Goal: Transaction & Acquisition: Purchase product/service

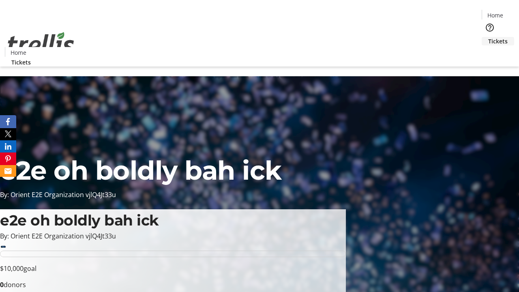
click at [488, 37] on span "Tickets" at bounding box center [497, 41] width 19 height 9
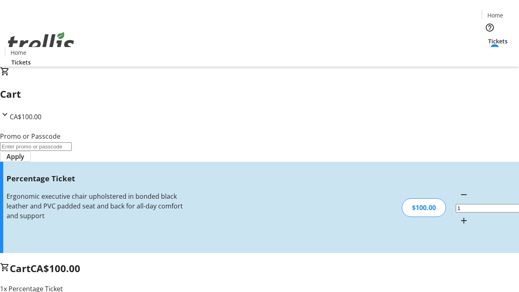
type input "FOO"
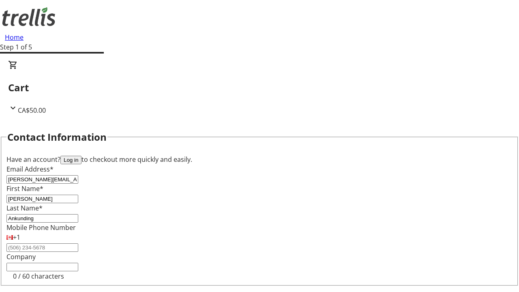
type input "Ankunding"
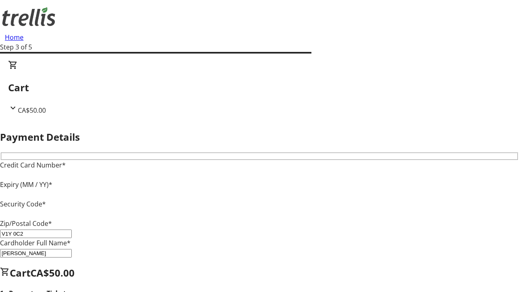
type input "V1Y 0C2"
